Goal: Transaction & Acquisition: Book appointment/travel/reservation

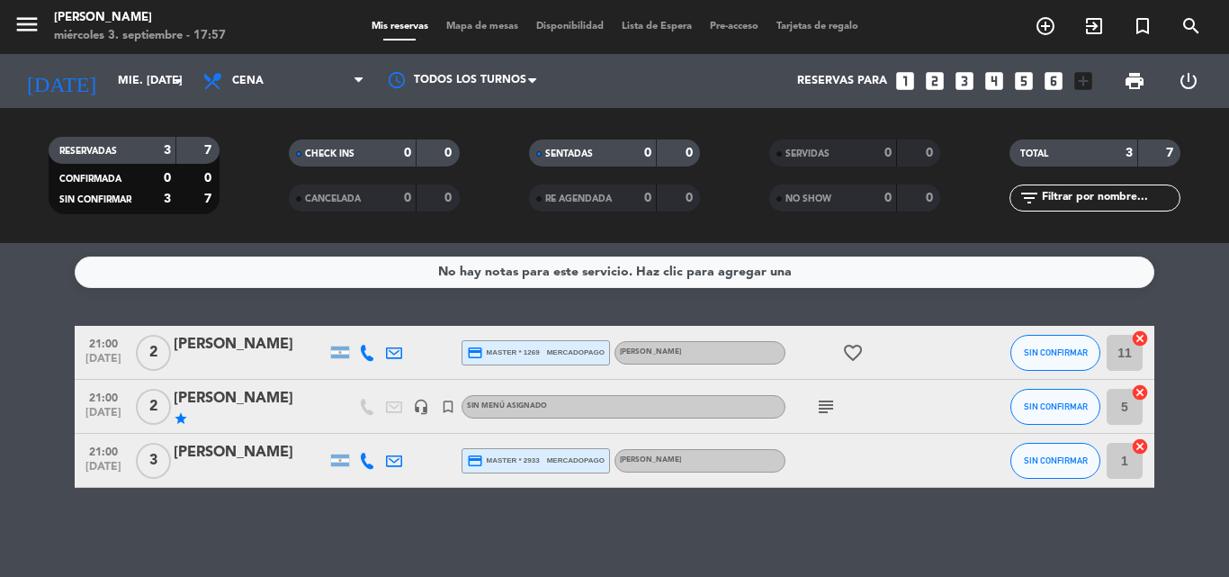
click at [828, 409] on icon "subject" at bounding box center [826, 407] width 22 height 22
click at [827, 408] on icon "subject" at bounding box center [826, 407] width 22 height 22
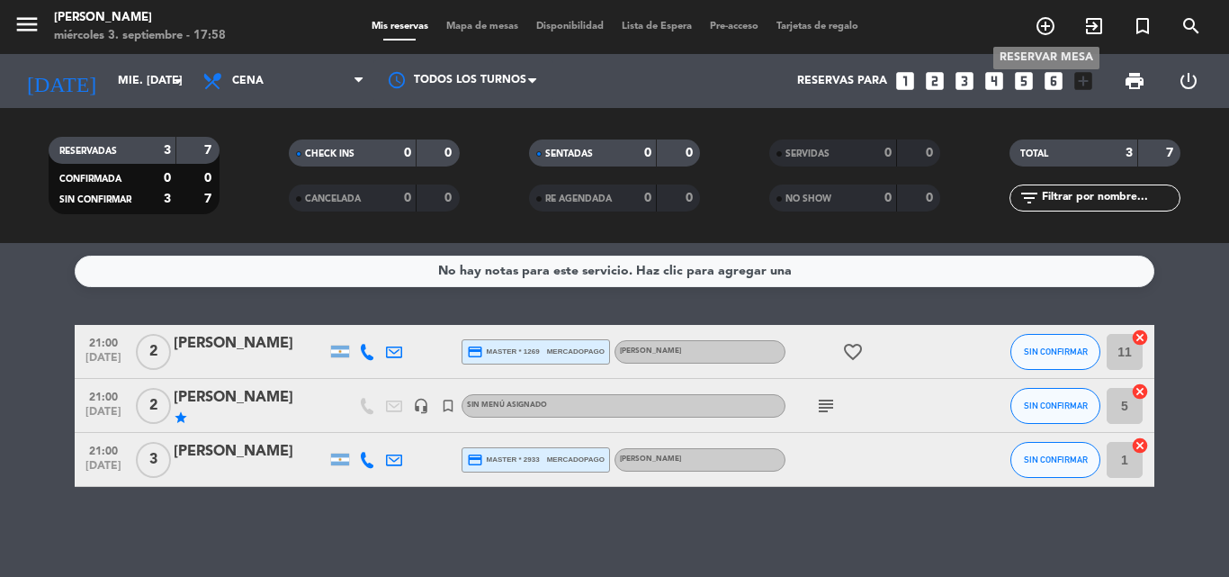
click at [1049, 25] on icon "add_circle_outline" at bounding box center [1046, 26] width 22 height 22
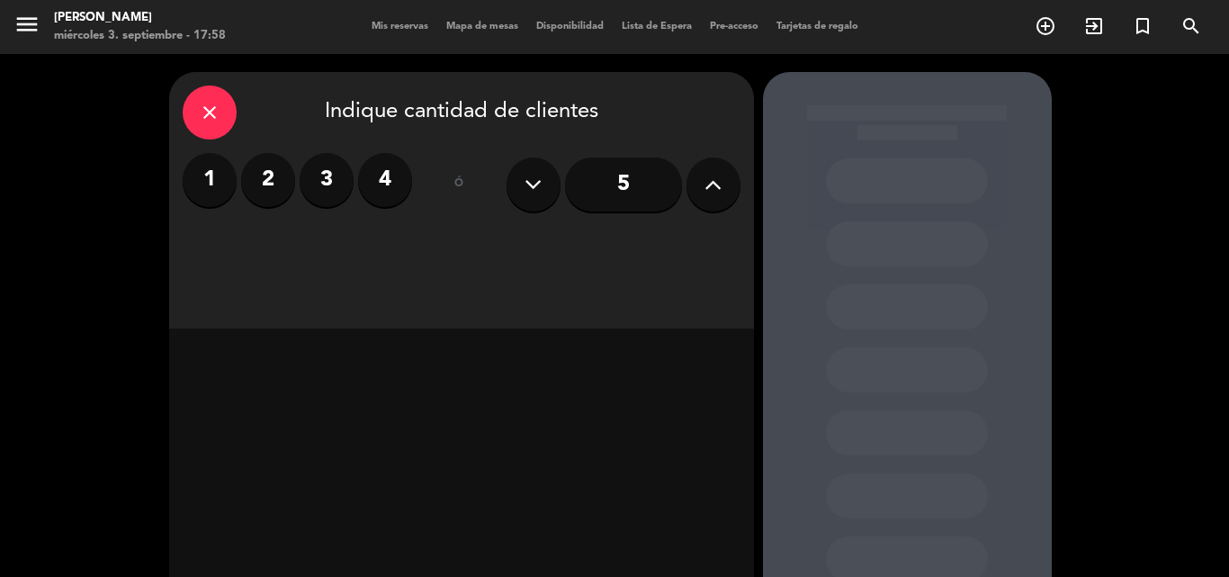
click at [275, 182] on label "2" at bounding box center [268, 180] width 54 height 54
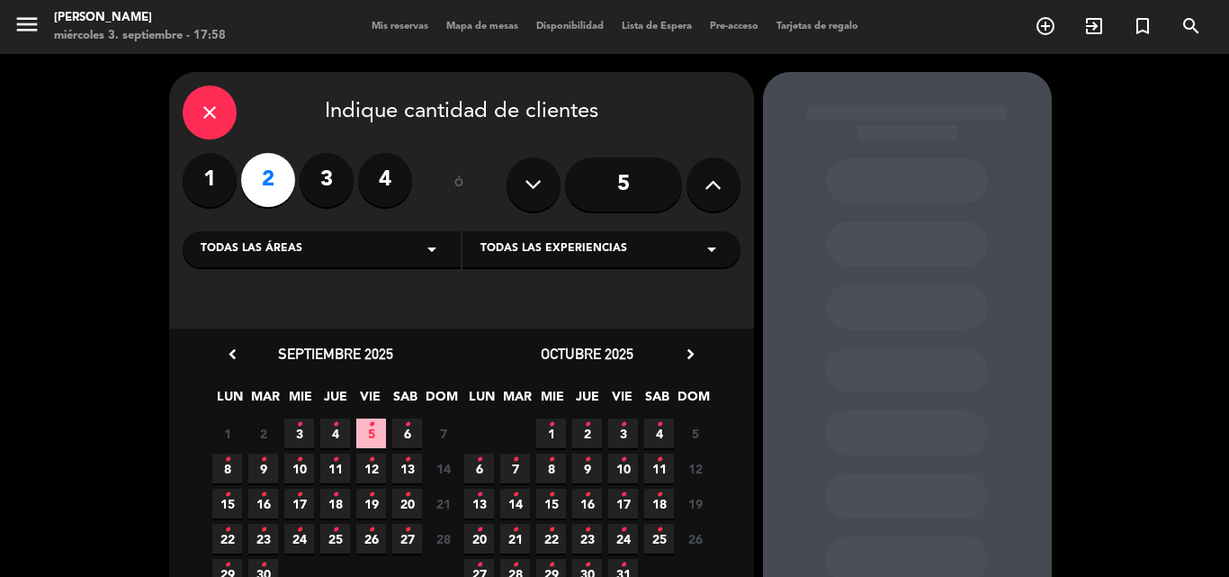
click at [297, 427] on icon "•" at bounding box center [299, 424] width 6 height 29
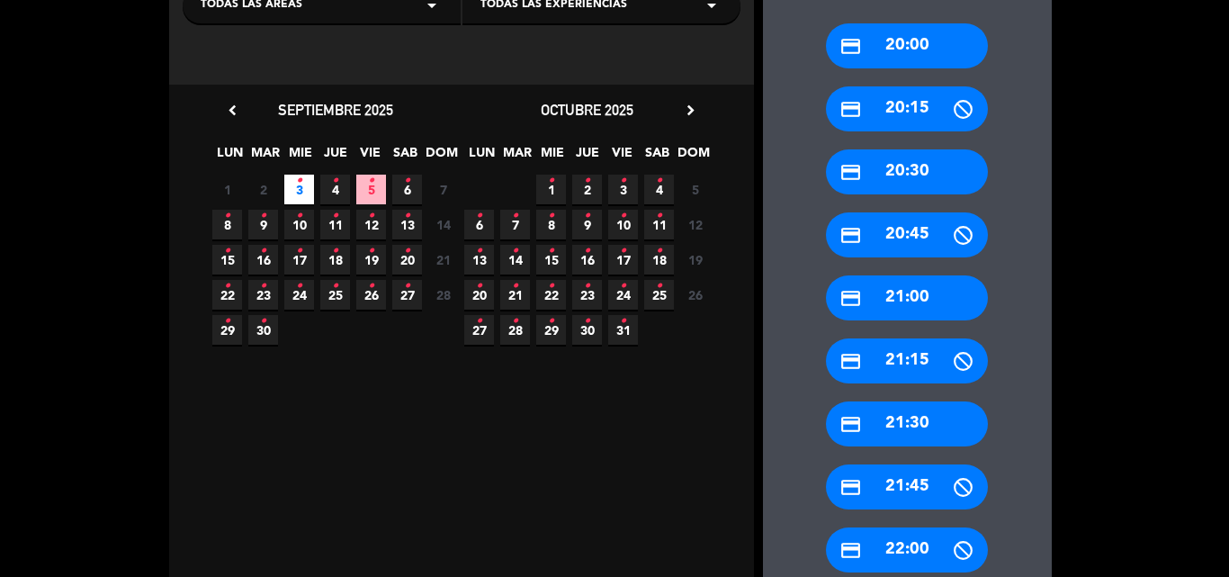
scroll to position [252, 0]
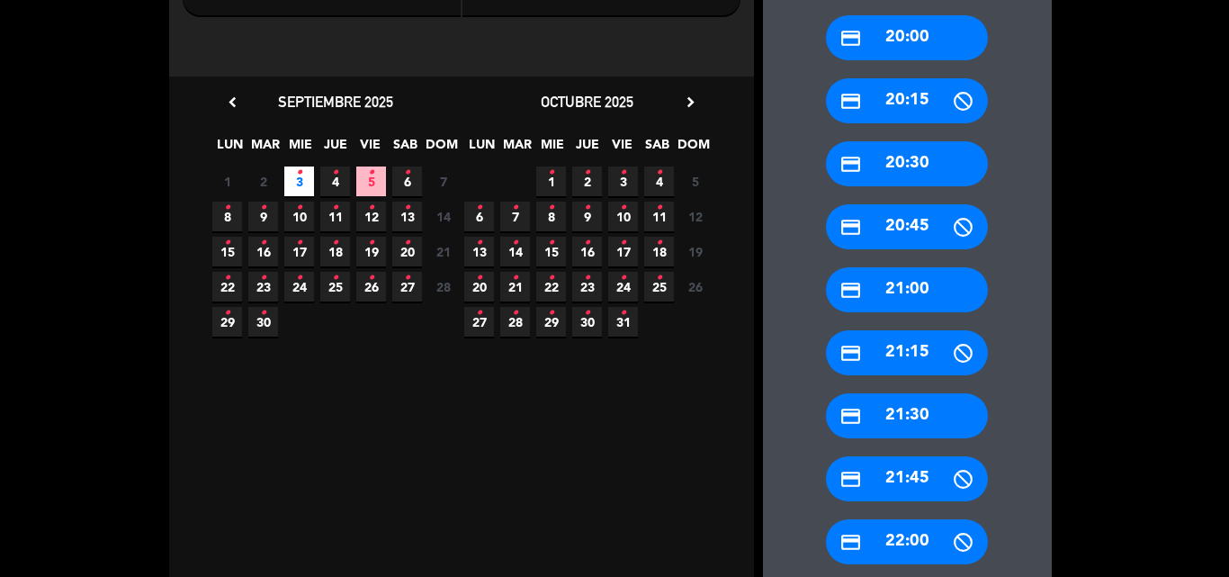
click at [907, 411] on div "credit_card 21:30" at bounding box center [907, 415] width 162 height 45
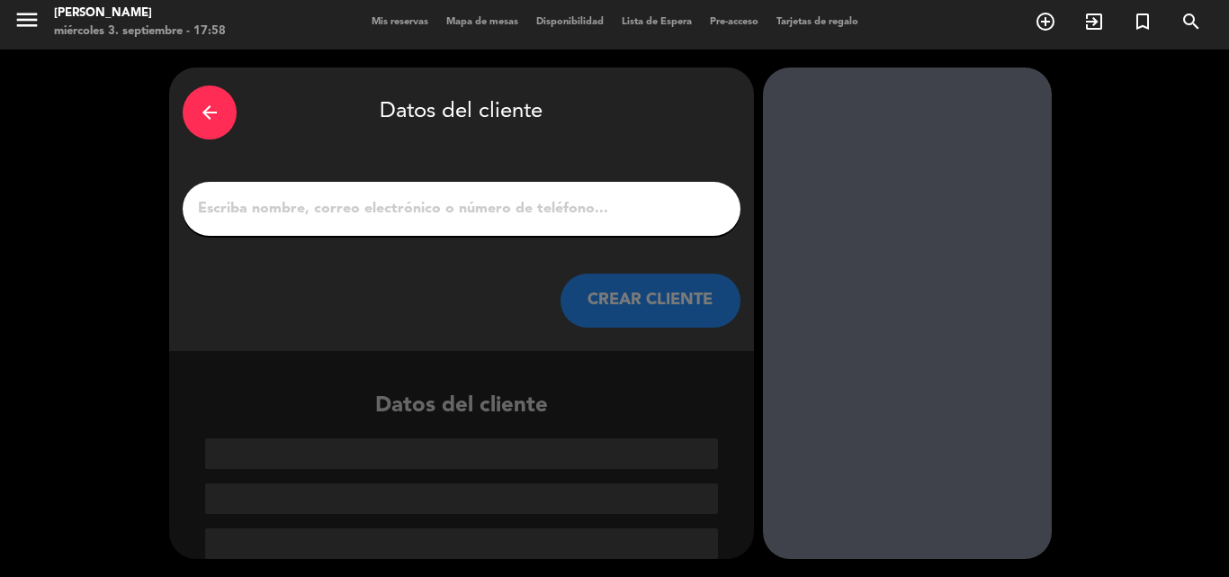
click at [433, 212] on input "1" at bounding box center [461, 208] width 531 height 25
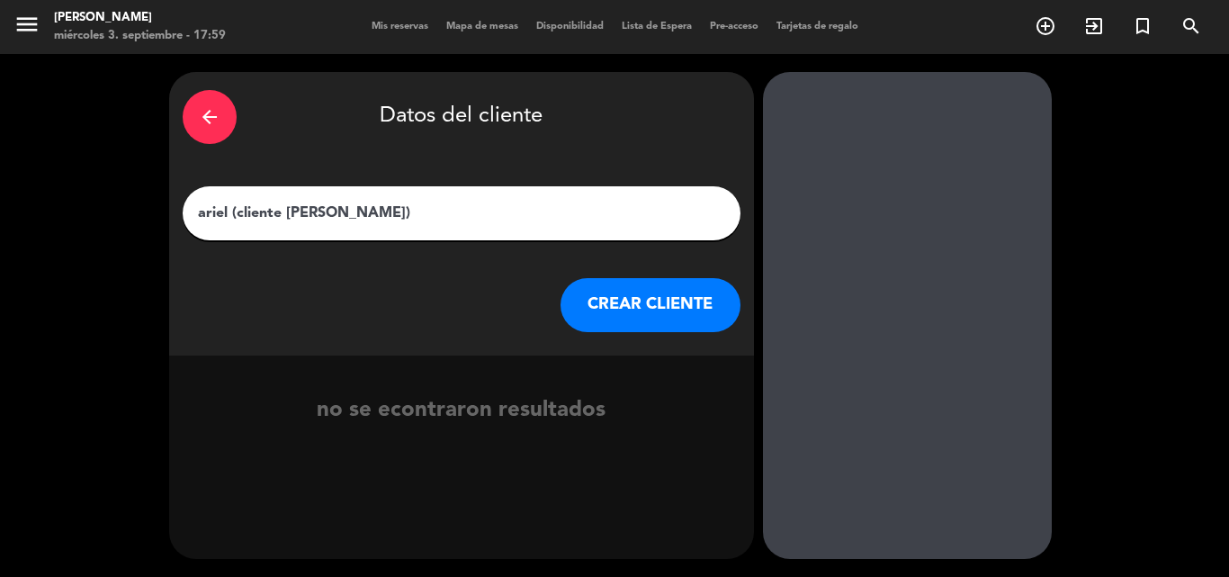
type input "ariel (cliente [PERSON_NAME])"
click at [610, 299] on button "CREAR CLIENTE" at bounding box center [650, 305] width 180 height 54
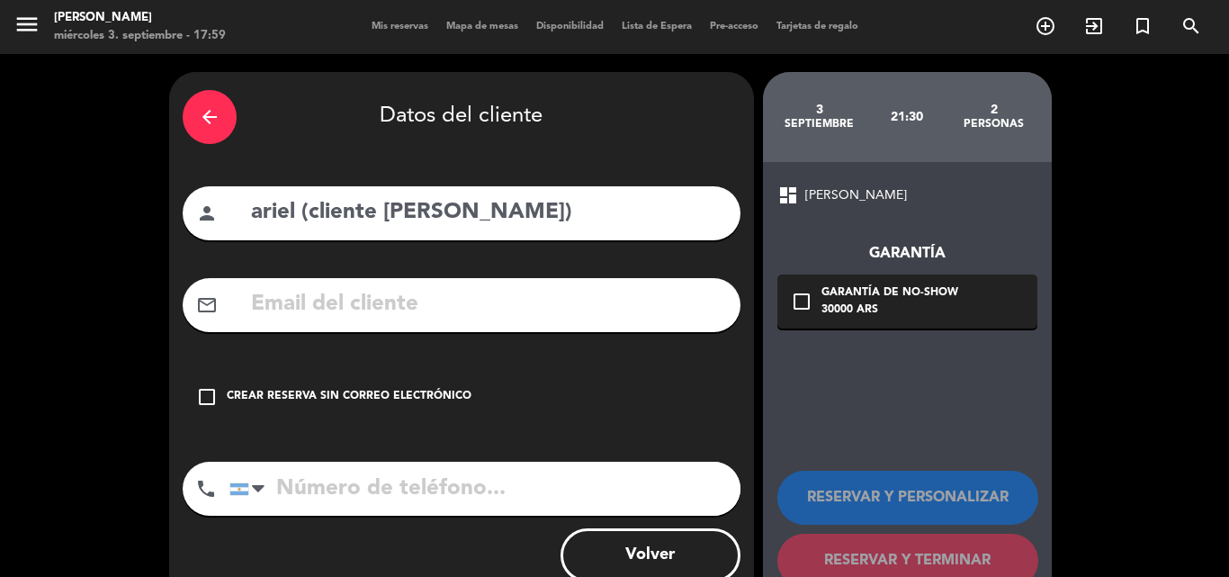
scroll to position [50, 0]
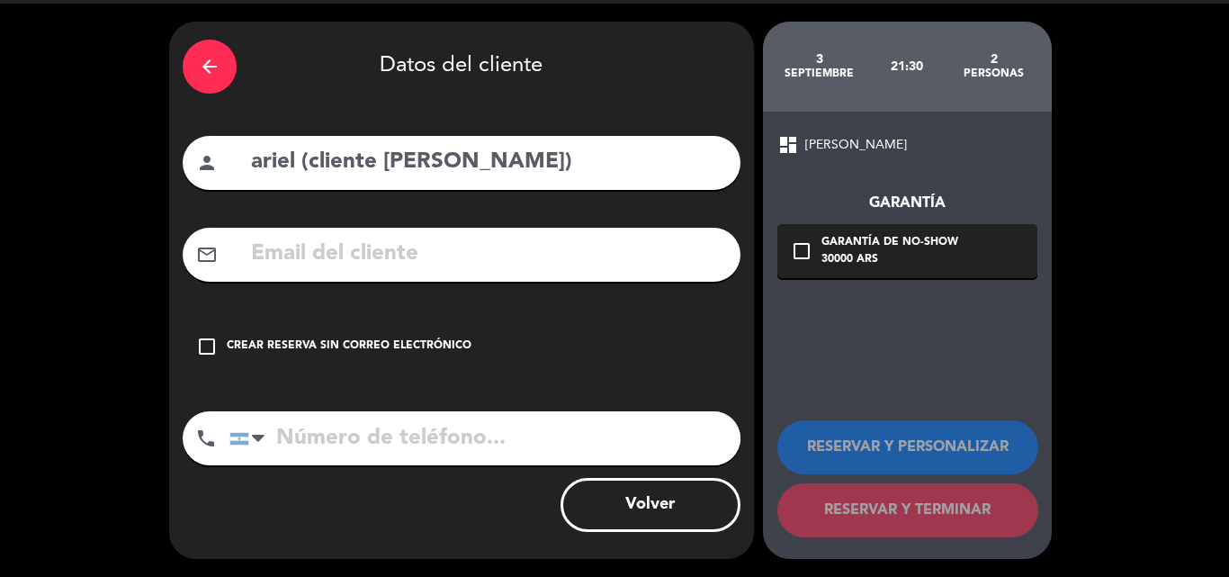
click at [215, 341] on icon "check_box_outline_blank" at bounding box center [207, 347] width 22 height 22
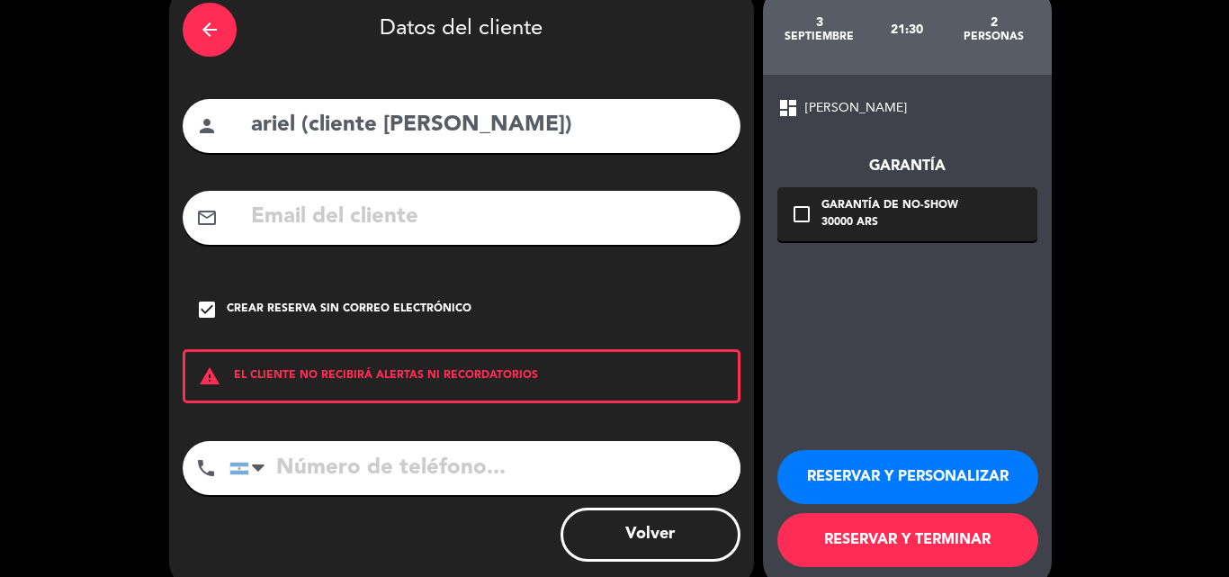
scroll to position [117, 0]
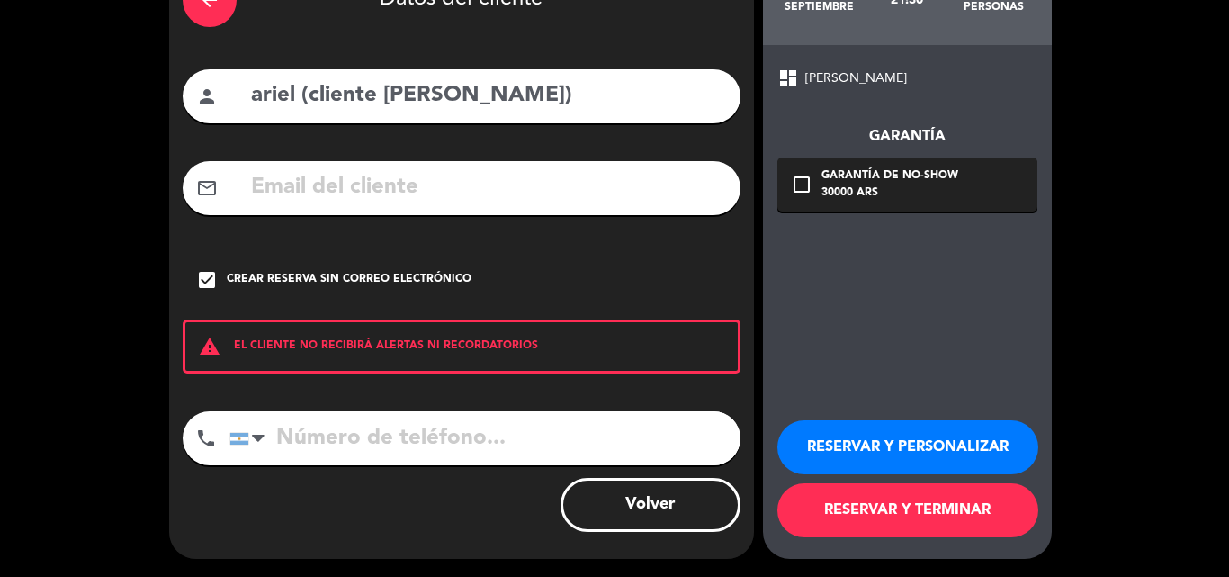
click at [852, 509] on button "RESERVAR Y TERMINAR" at bounding box center [907, 510] width 261 height 54
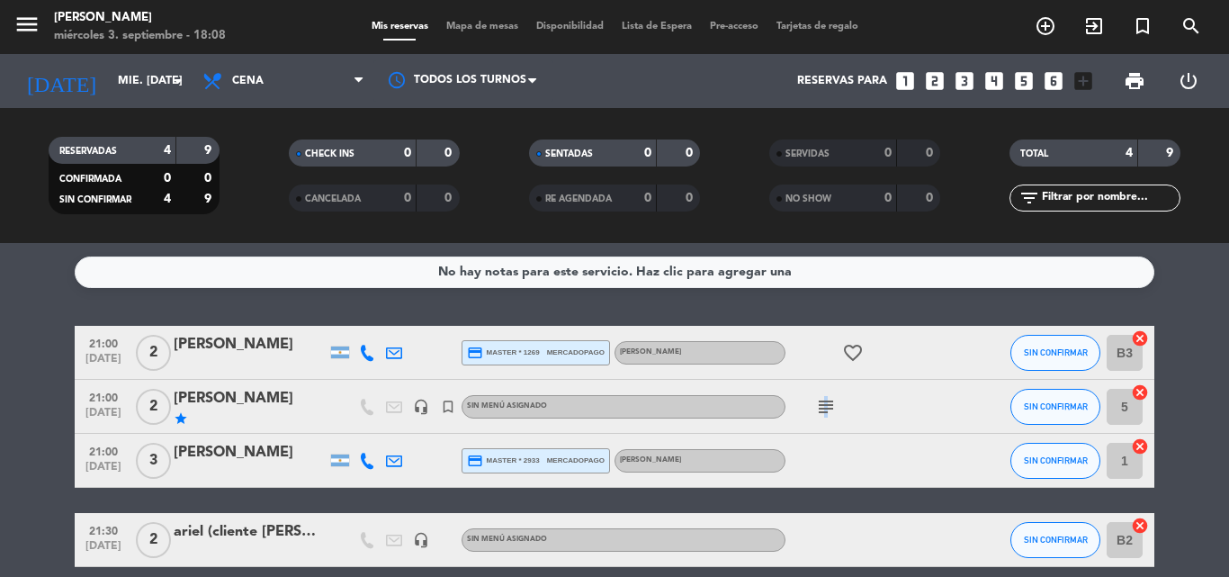
click at [823, 412] on icon "subject" at bounding box center [826, 407] width 22 height 22
